Goal: Use online tool/utility: Use online tool/utility

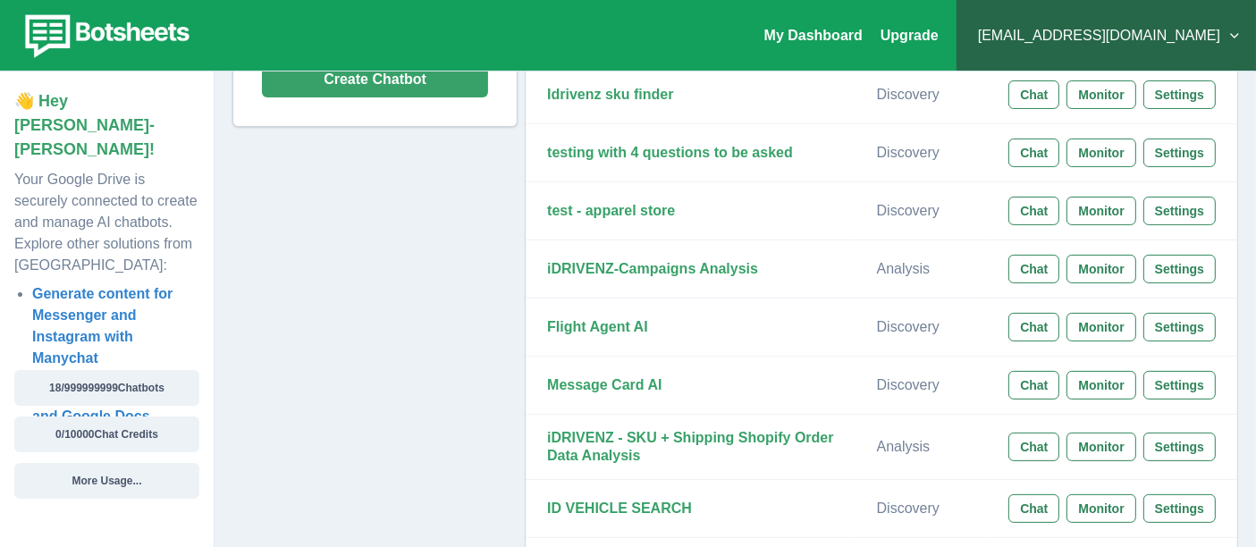
scroll to position [589, 0]
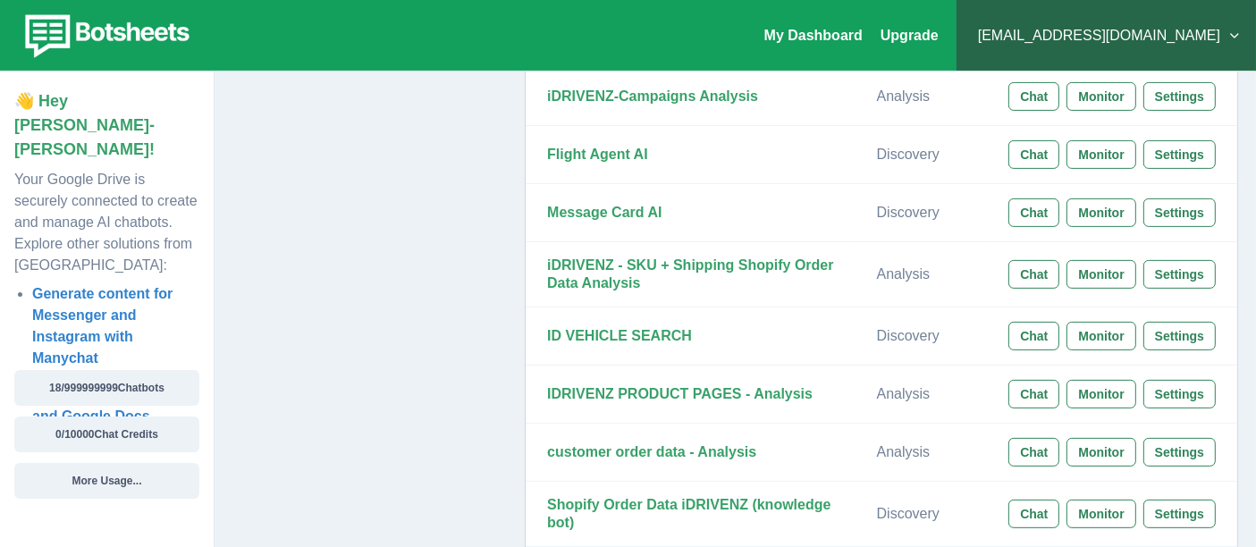
drag, startPoint x: 1266, startPoint y: 147, endPoint x: 1259, endPoint y: 320, distance: 173.5
click at [1256, 320] on html "My Dashboard Upgrade claytondenize@gmail.com Plans & Pricing My Billing Help & …" at bounding box center [628, 346] width 1256 height 1870
click at [1163, 271] on button "Settings" at bounding box center [1179, 274] width 72 height 29
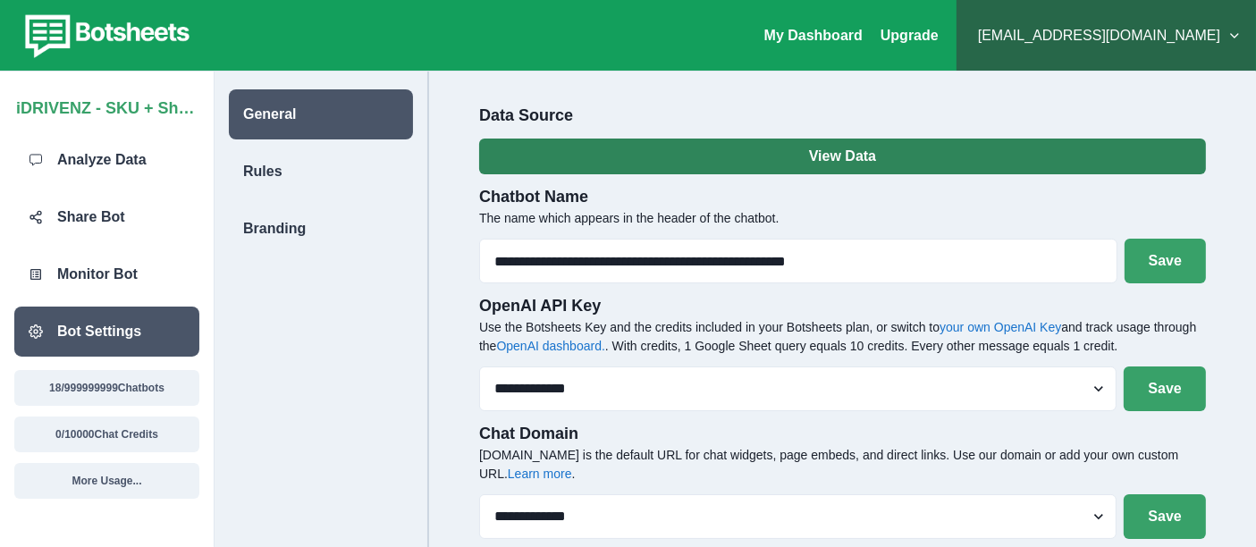
click at [851, 160] on button "View Data" at bounding box center [842, 157] width 727 height 36
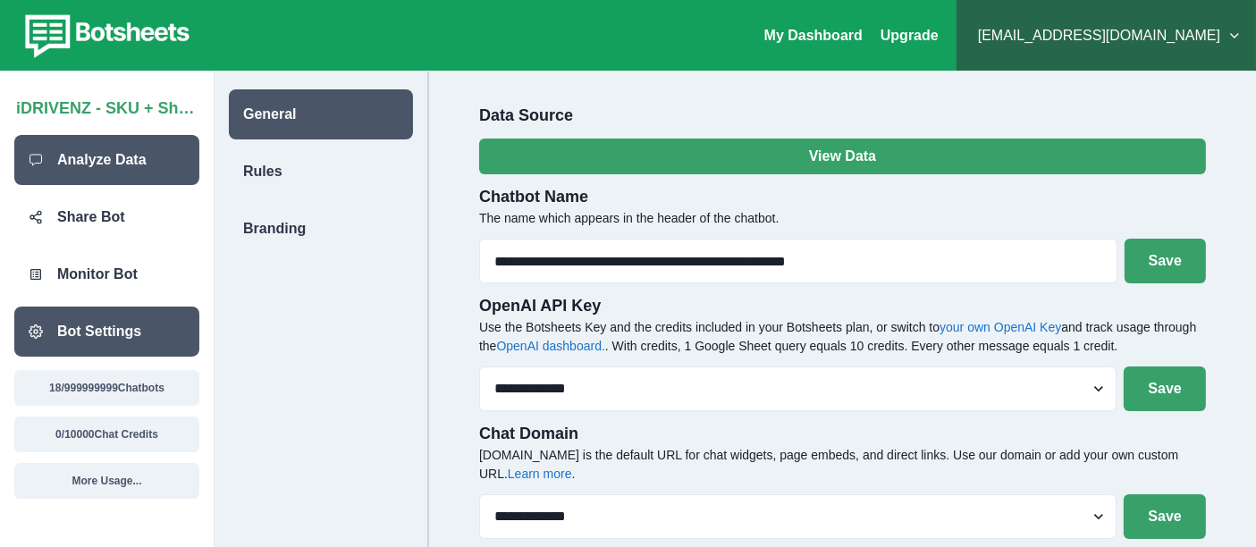
click at [128, 167] on p "Analyze Data" at bounding box center [101, 159] width 89 height 21
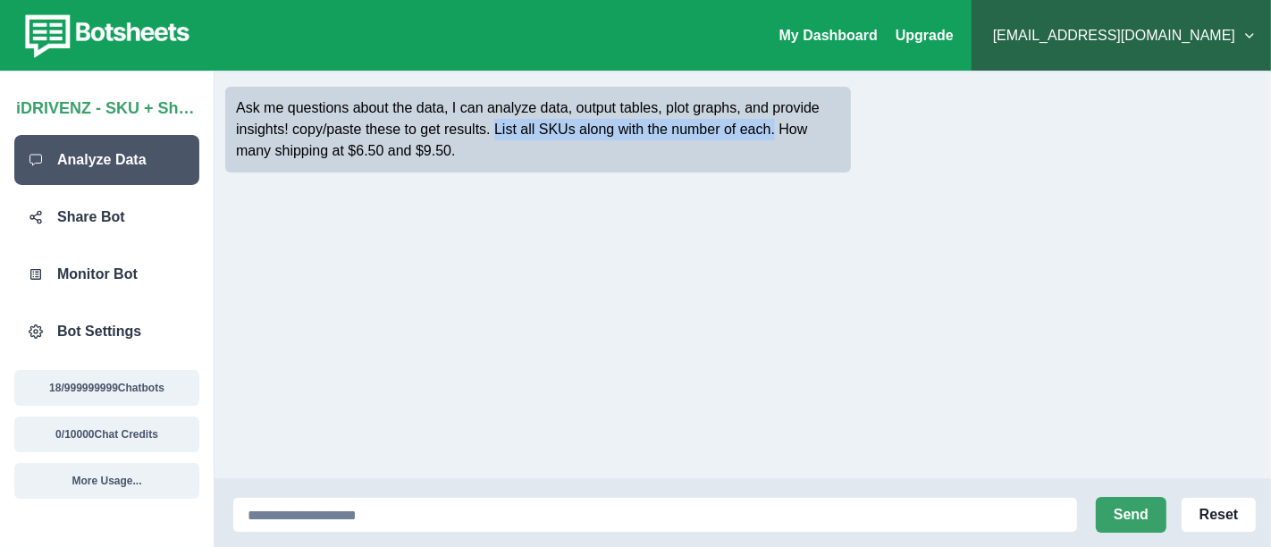
drag, startPoint x: 493, startPoint y: 126, endPoint x: 770, endPoint y: 131, distance: 277.1
click at [770, 131] on p "Ask me questions about the data, I can analyze data, output tables, plot graphs…" at bounding box center [538, 129] width 604 height 64
copy p "List all SKUs along with the number of each."
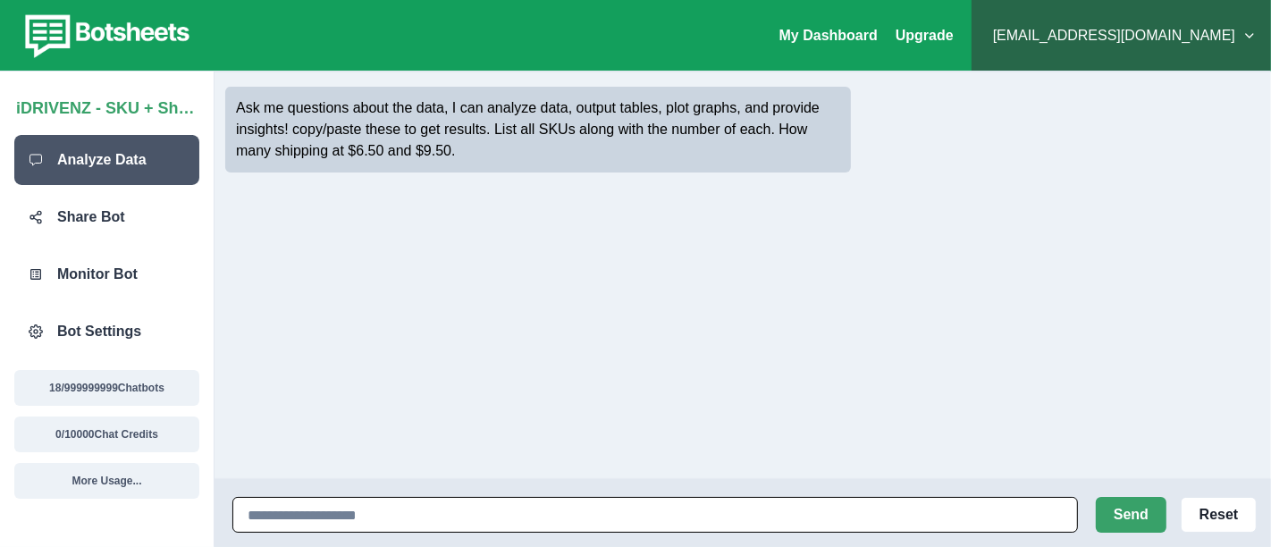
click at [610, 521] on input at bounding box center [654, 515] width 845 height 36
paste input "**********"
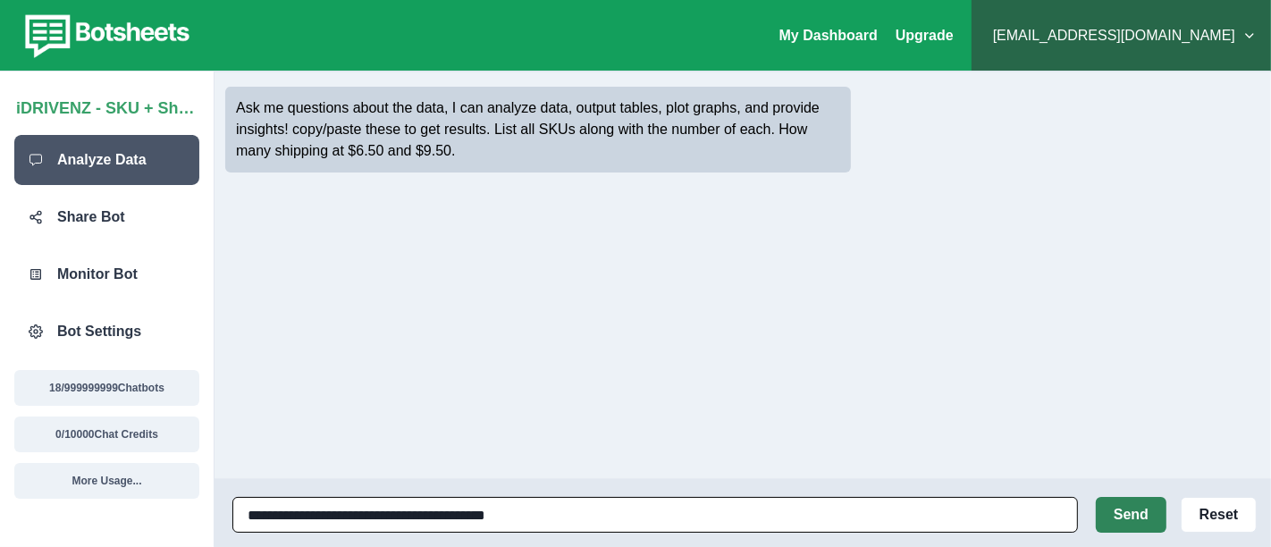
type input "**********"
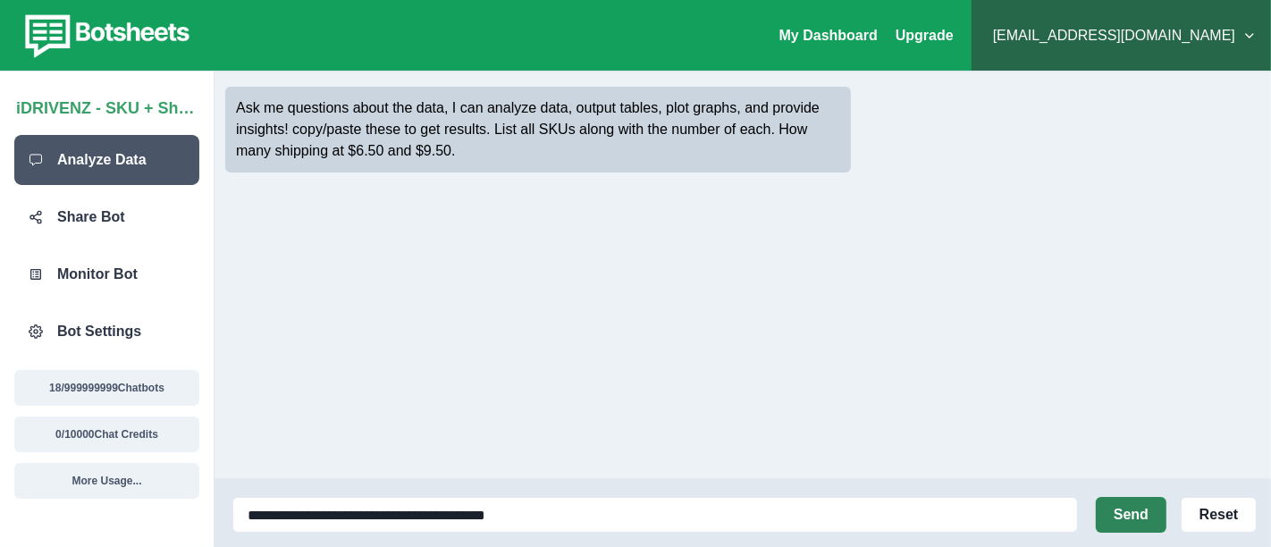
click at [1126, 526] on button "Send" at bounding box center [1131, 515] width 71 height 36
